Goal: Find specific page/section: Find specific page/section

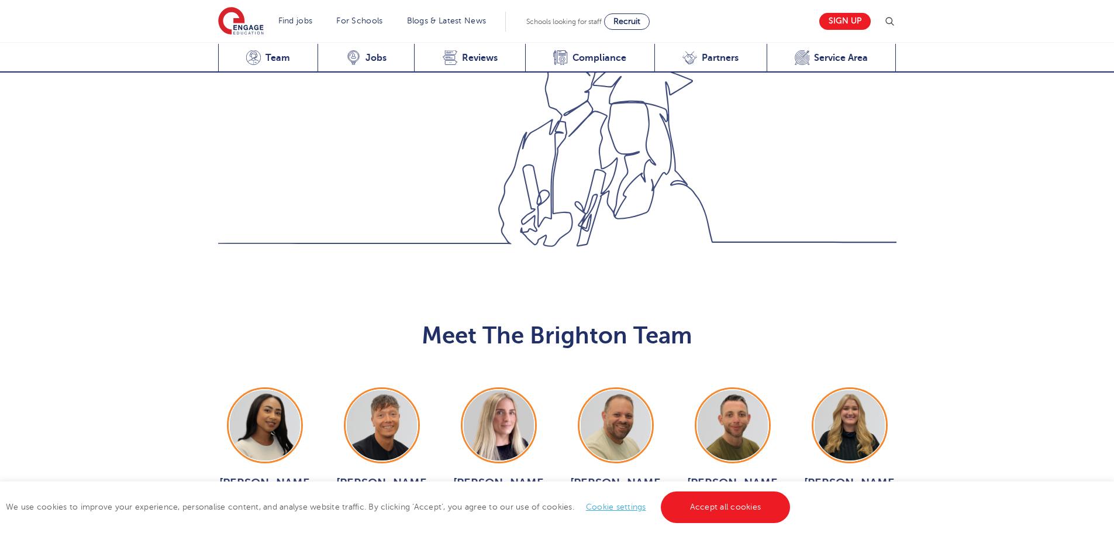
scroll to position [1111, 0]
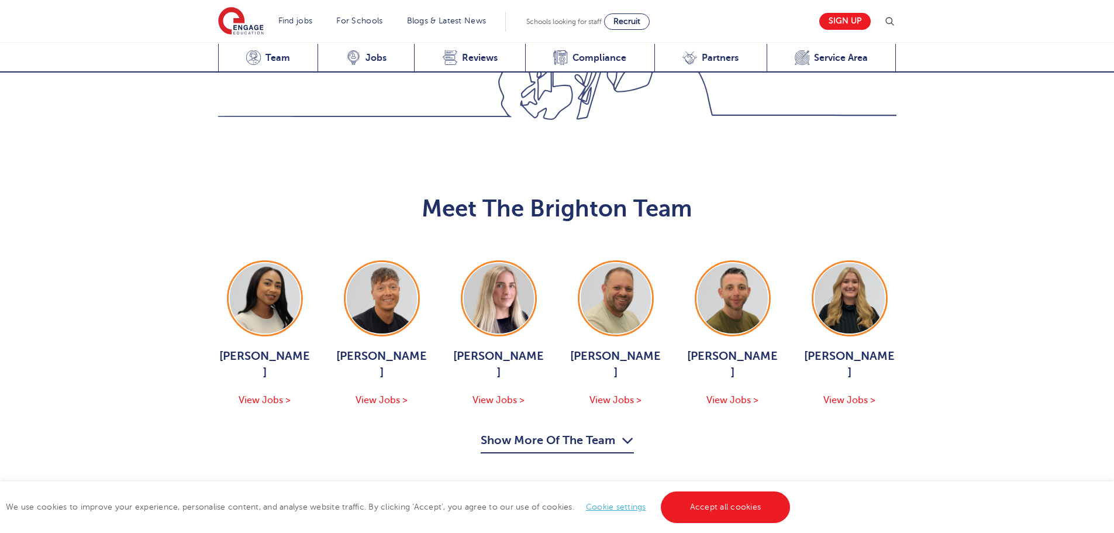
click at [584, 431] on button "Show More Of The Team" at bounding box center [557, 442] width 153 height 22
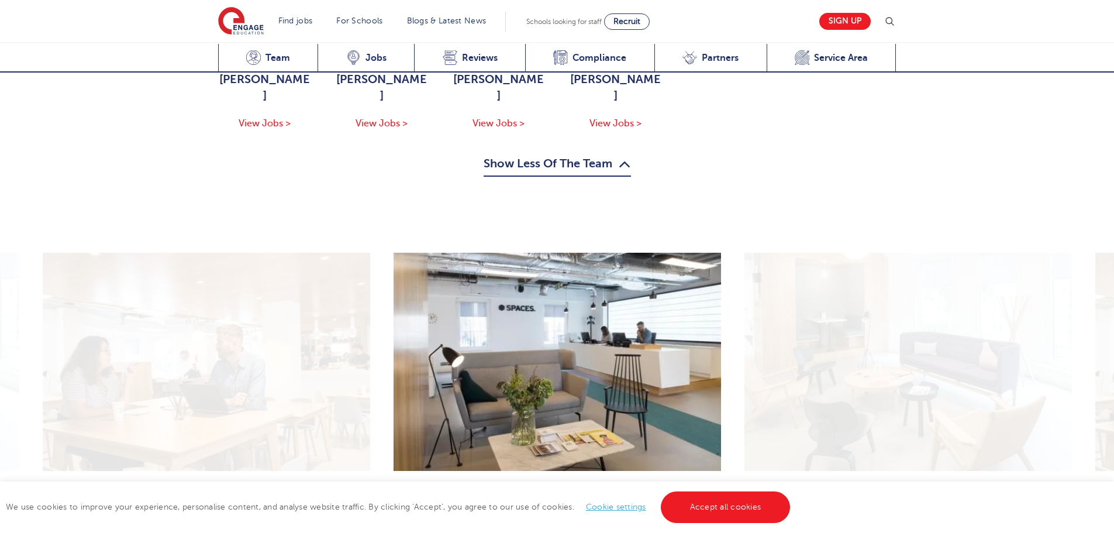
scroll to position [1579, 0]
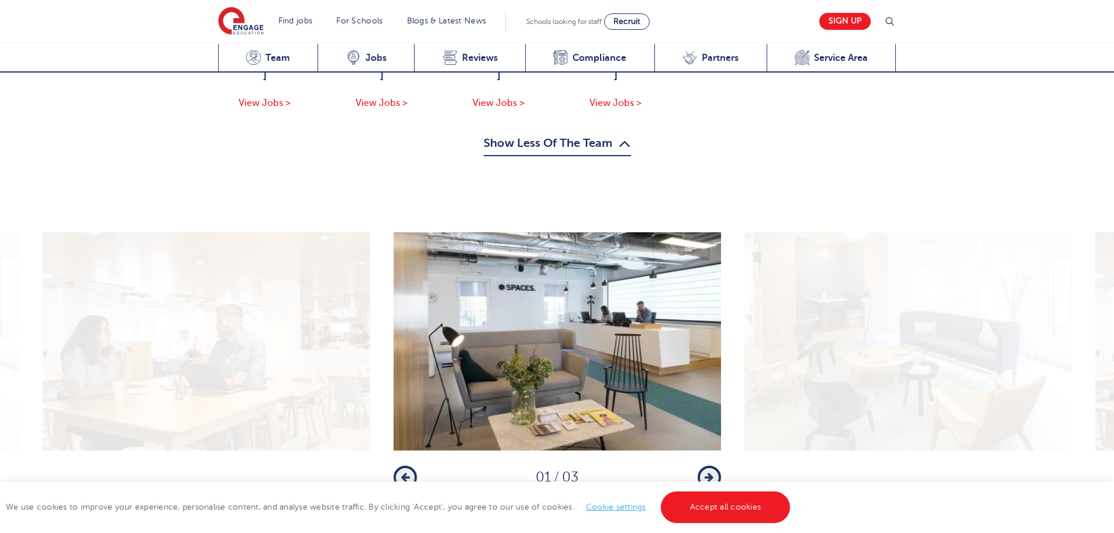
click at [706, 472] on icon "button" at bounding box center [709, 477] width 9 height 11
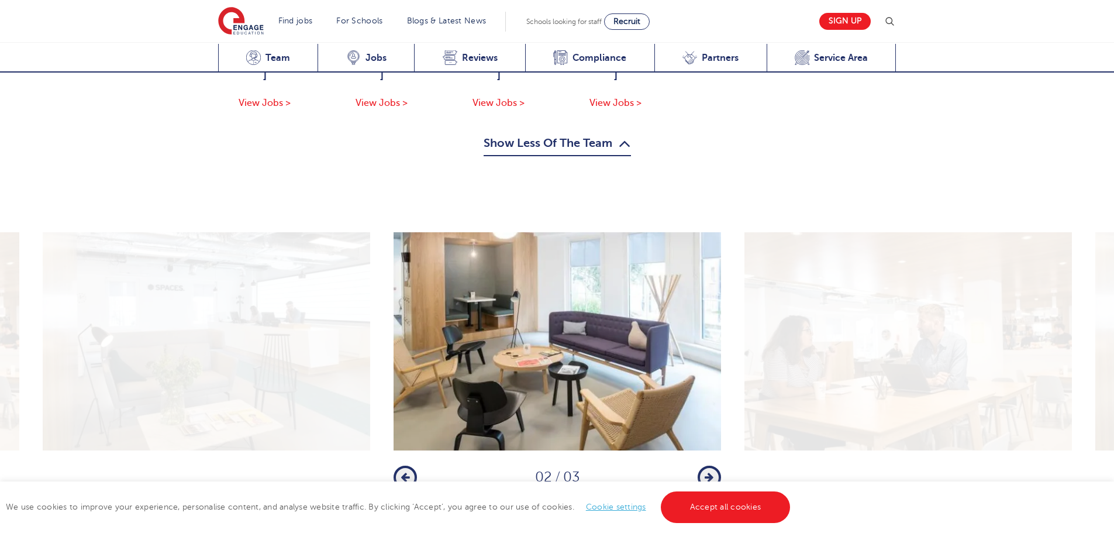
click at [706, 472] on icon "button" at bounding box center [709, 477] width 9 height 11
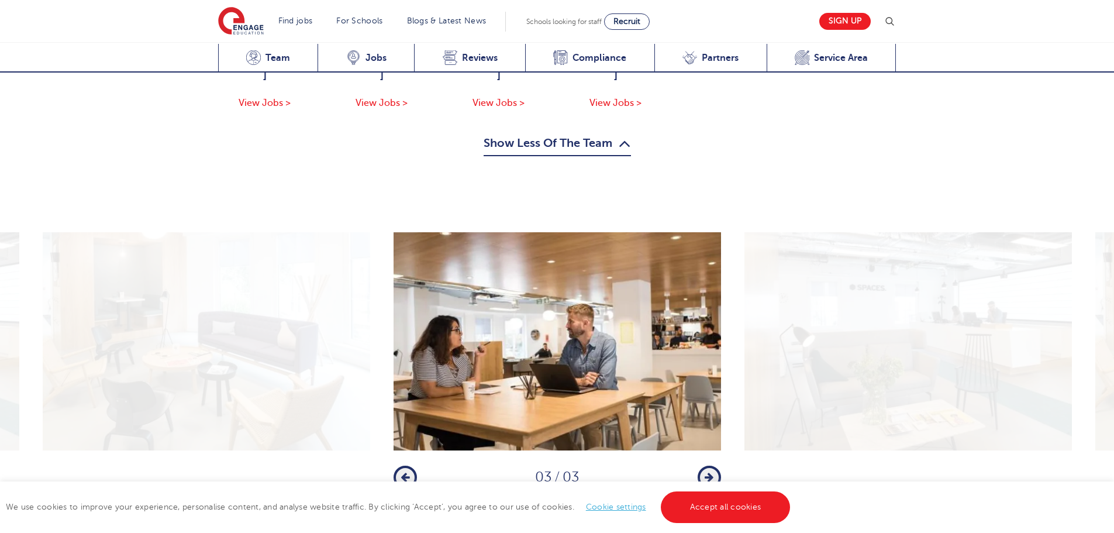
click at [706, 472] on icon "button" at bounding box center [709, 477] width 9 height 11
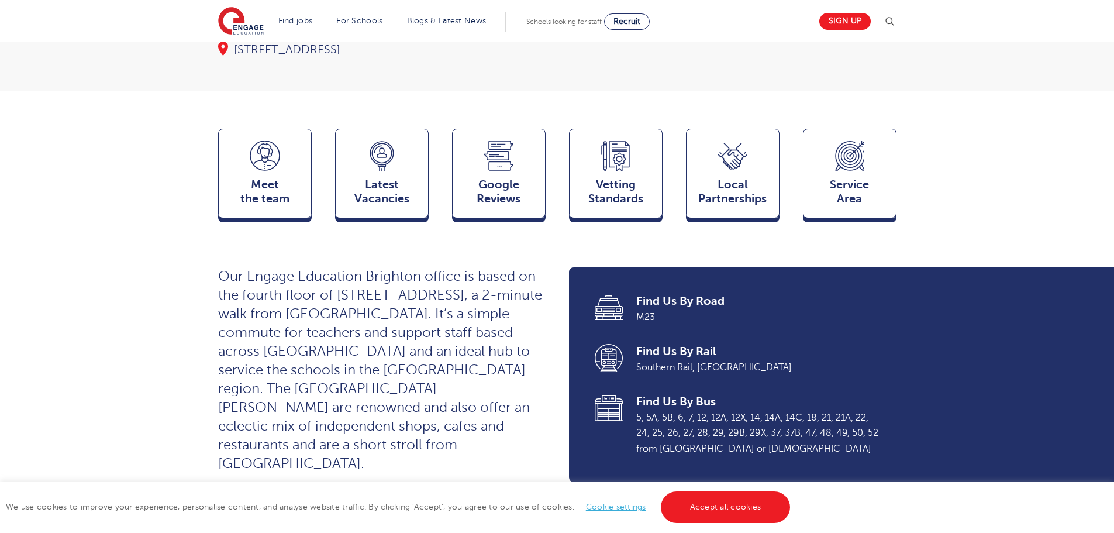
scroll to position [58, 0]
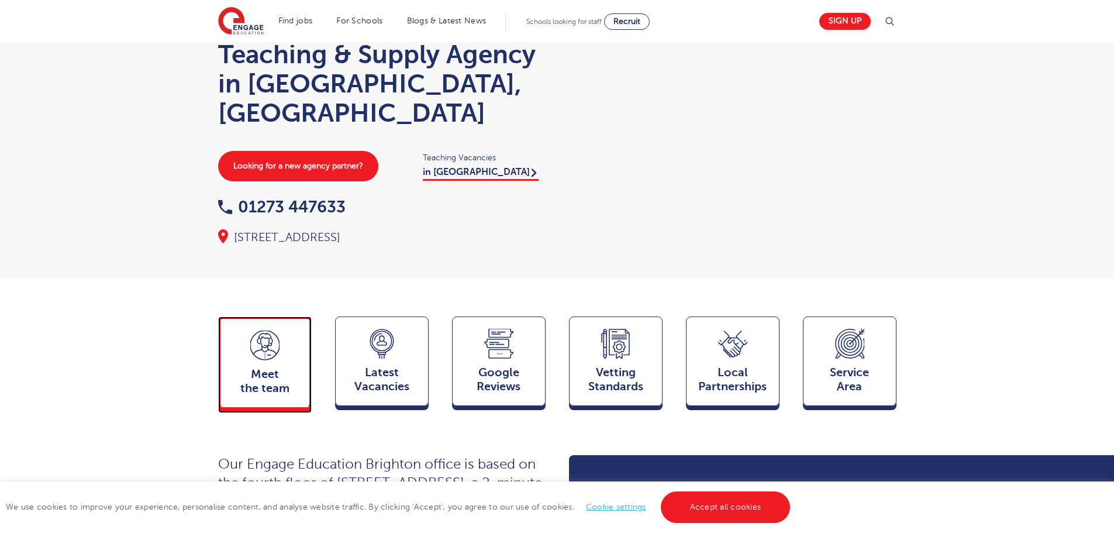
click at [285, 367] on span "Meet the team" at bounding box center [264, 381] width 77 height 28
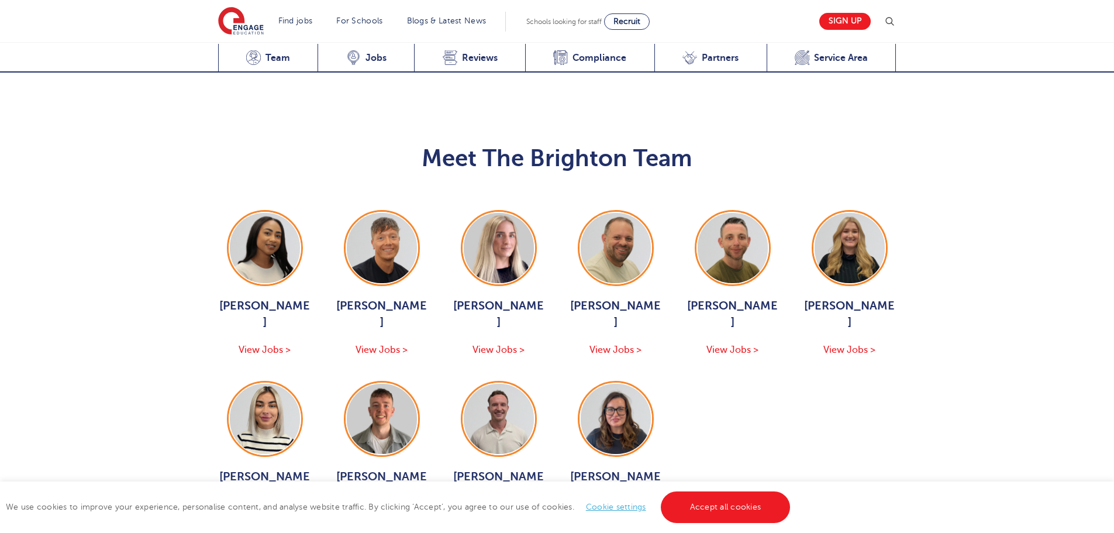
scroll to position [1182, 0]
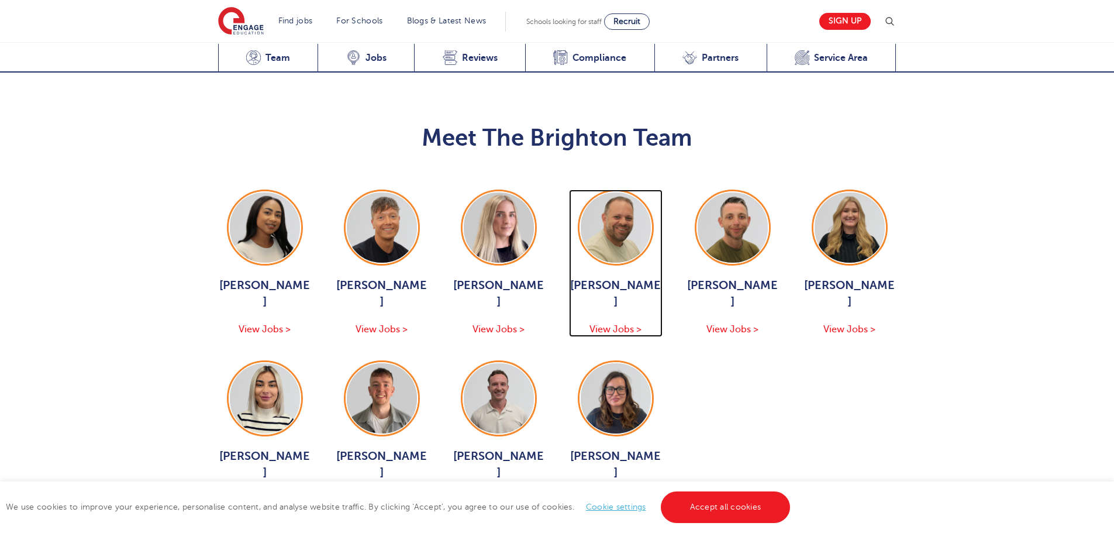
click at [620, 324] on span "View Jobs >" at bounding box center [616, 329] width 52 height 11
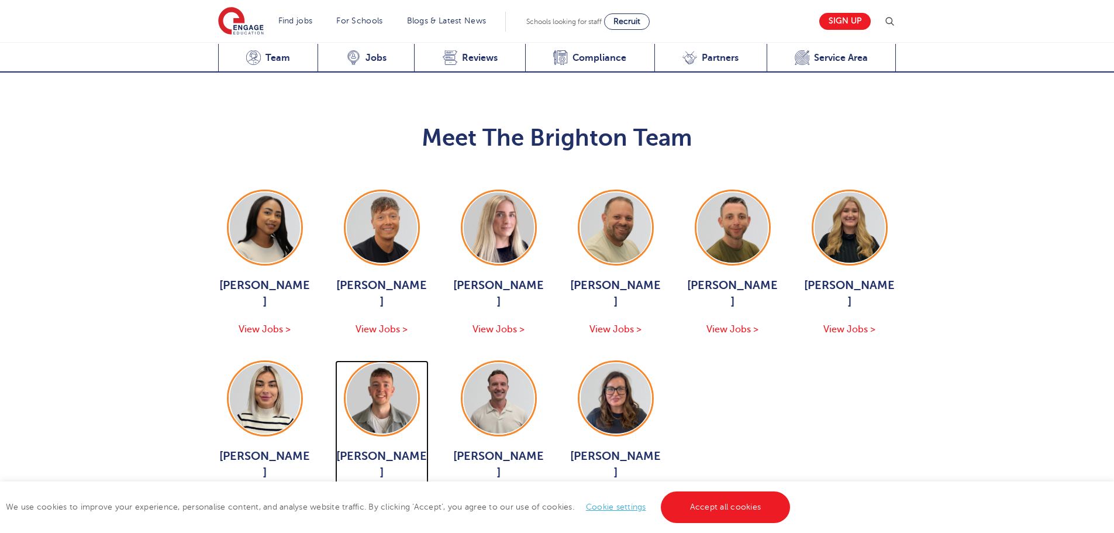
click at [379, 495] on span "View Jobs >" at bounding box center [382, 500] width 52 height 11
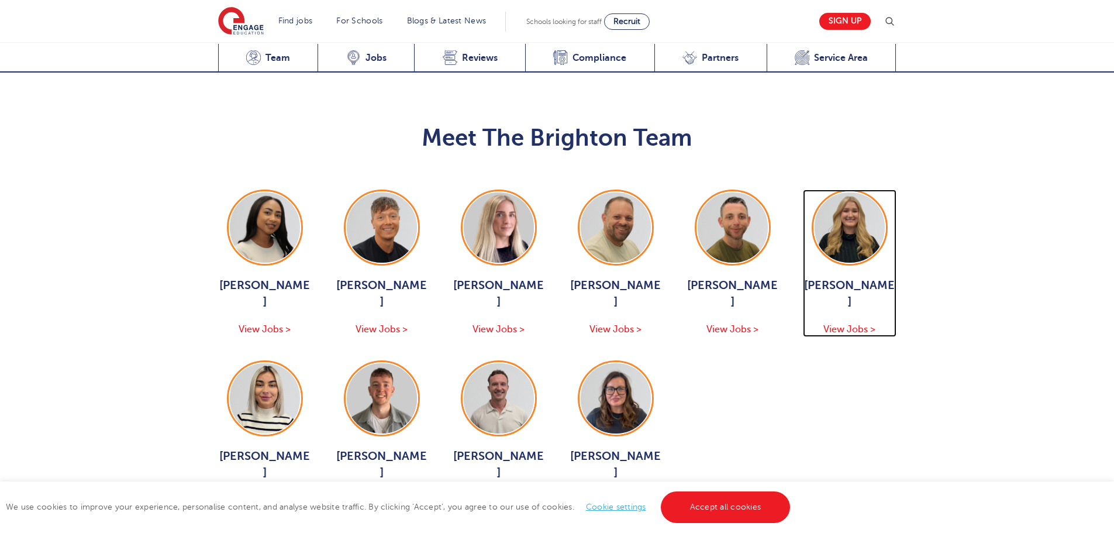
click at [845, 277] on div "Gemma White View Jobs >" at bounding box center [850, 307] width 94 height 60
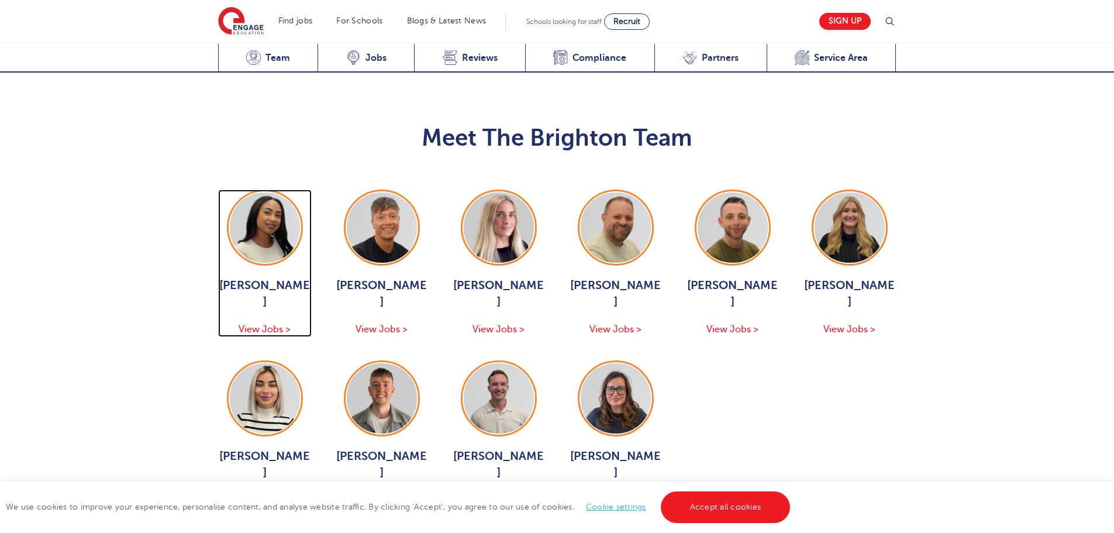
click at [276, 324] on span "View Jobs >" at bounding box center [265, 329] width 52 height 11
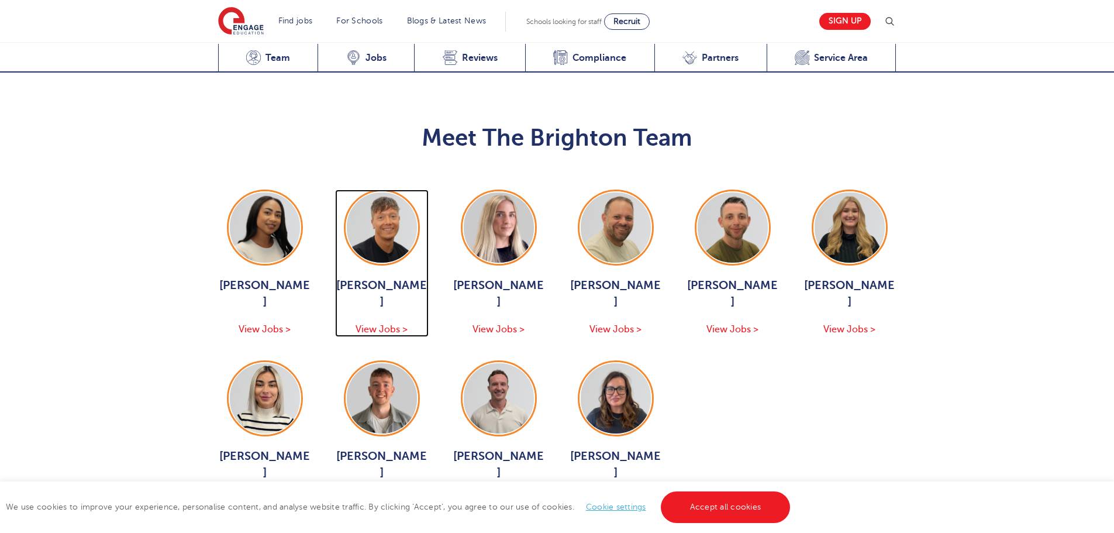
click at [394, 324] on span "View Jobs >" at bounding box center [382, 329] width 52 height 11
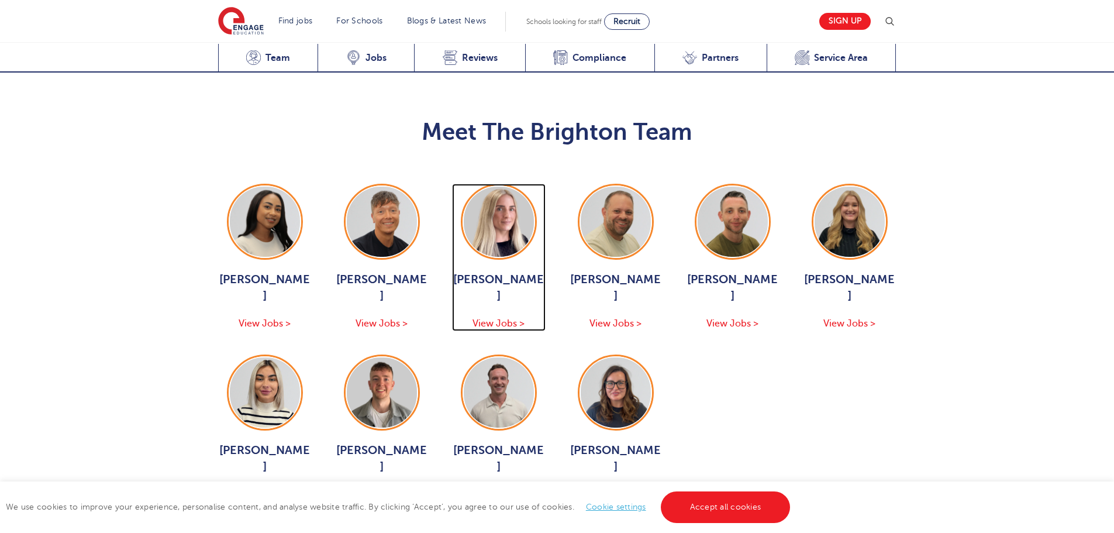
click at [514, 318] on span "View Jobs >" at bounding box center [499, 323] width 52 height 11
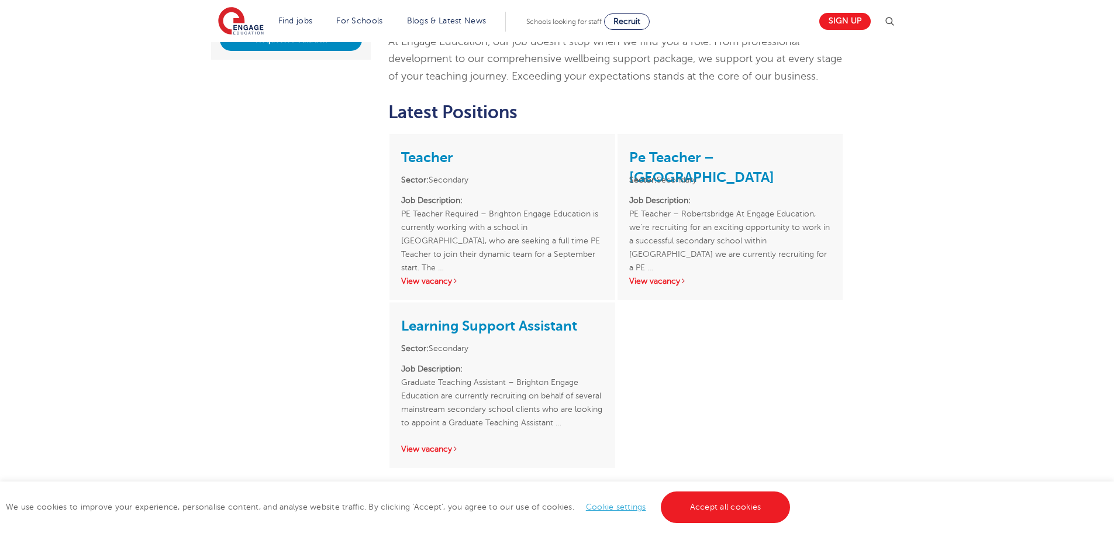
scroll to position [351, 0]
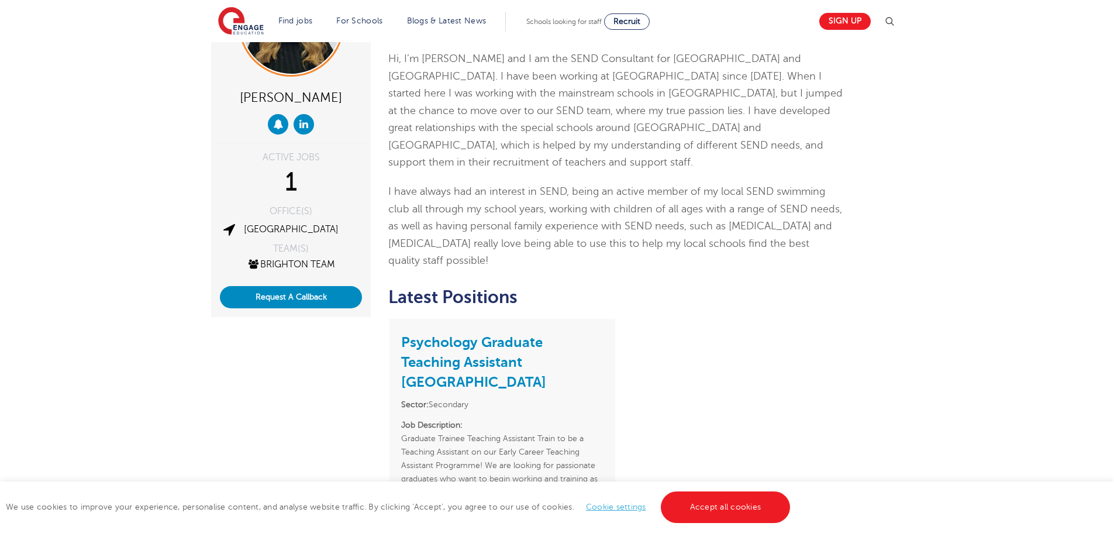
scroll to position [117, 0]
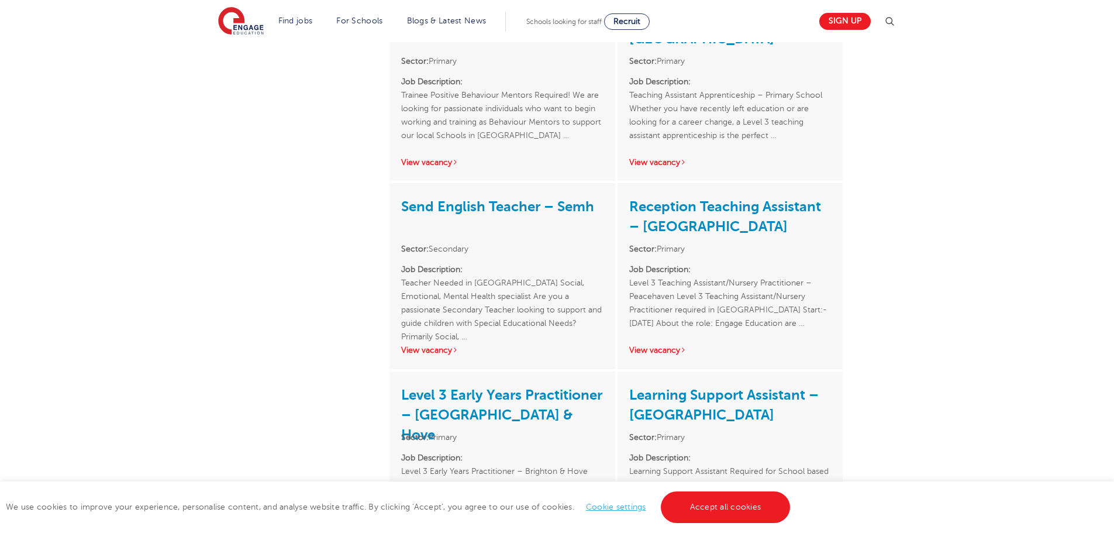
scroll to position [409, 0]
